Goal: Transaction & Acquisition: Purchase product/service

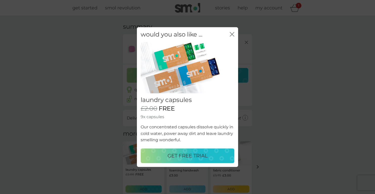
click at [198, 154] on p "GET FREE TRIAL" at bounding box center [188, 155] width 40 height 8
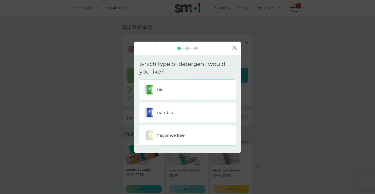
click at [188, 85] on div "bio" at bounding box center [187, 89] width 89 height 13
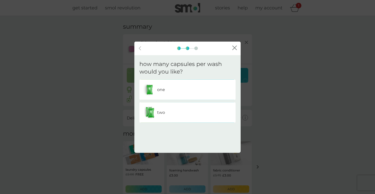
click at [190, 116] on div "two" at bounding box center [187, 112] width 89 height 13
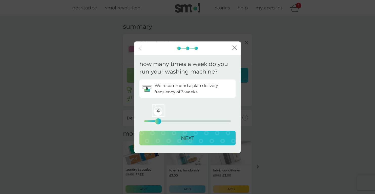
drag, startPoint x: 145, startPoint y: 120, endPoint x: 159, endPoint y: 120, distance: 13.9
click at [159, 120] on div "4" at bounding box center [158, 121] width 2 height 2
drag, startPoint x: 159, startPoint y: 121, endPoint x: 151, endPoint y: 122, distance: 7.9
click at [151, 122] on div "2" at bounding box center [151, 121] width 2 height 2
click at [199, 137] on div "NEXT" at bounding box center [188, 138] width 86 height 8
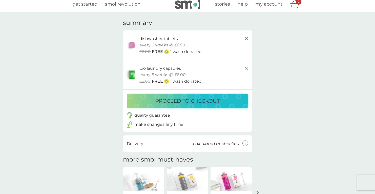
click at [197, 101] on p "proceed to checkout" at bounding box center [187, 101] width 64 height 8
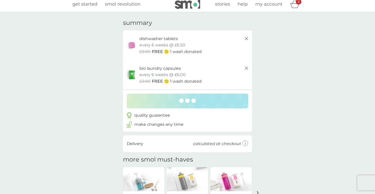
scroll to position [2, 0]
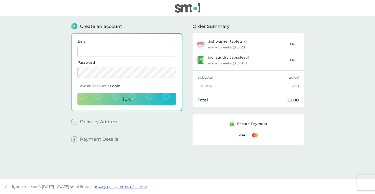
type input "[EMAIL_ADDRESS][PERSON_NAME][DOMAIN_NAME]"
click at [190, 11] on img at bounding box center [187, 8] width 25 height 10
